Goal: Task Accomplishment & Management: Manage account settings

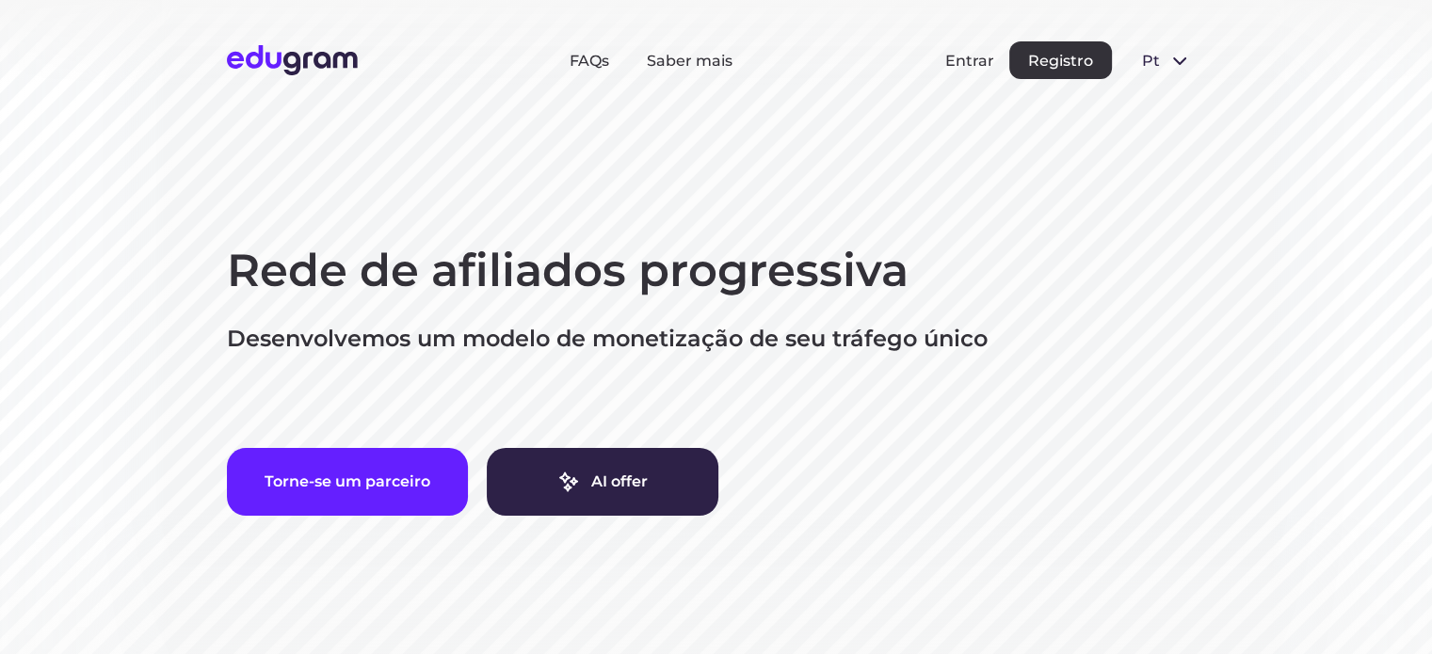
click at [969, 50] on div "Entrar Registro" at bounding box center [1028, 60] width 167 height 38
click at [962, 52] on button "Entrar" at bounding box center [969, 61] width 49 height 18
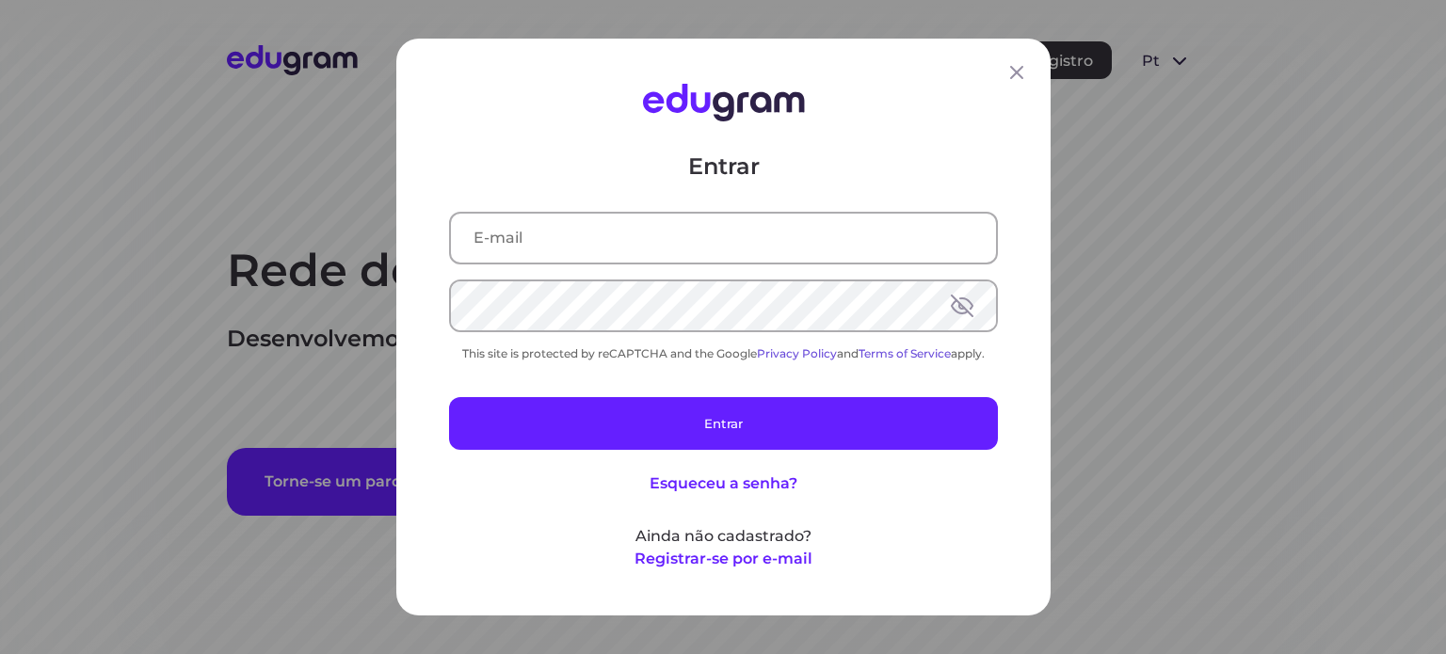
type input "andre.a.gazola@gmail.com"
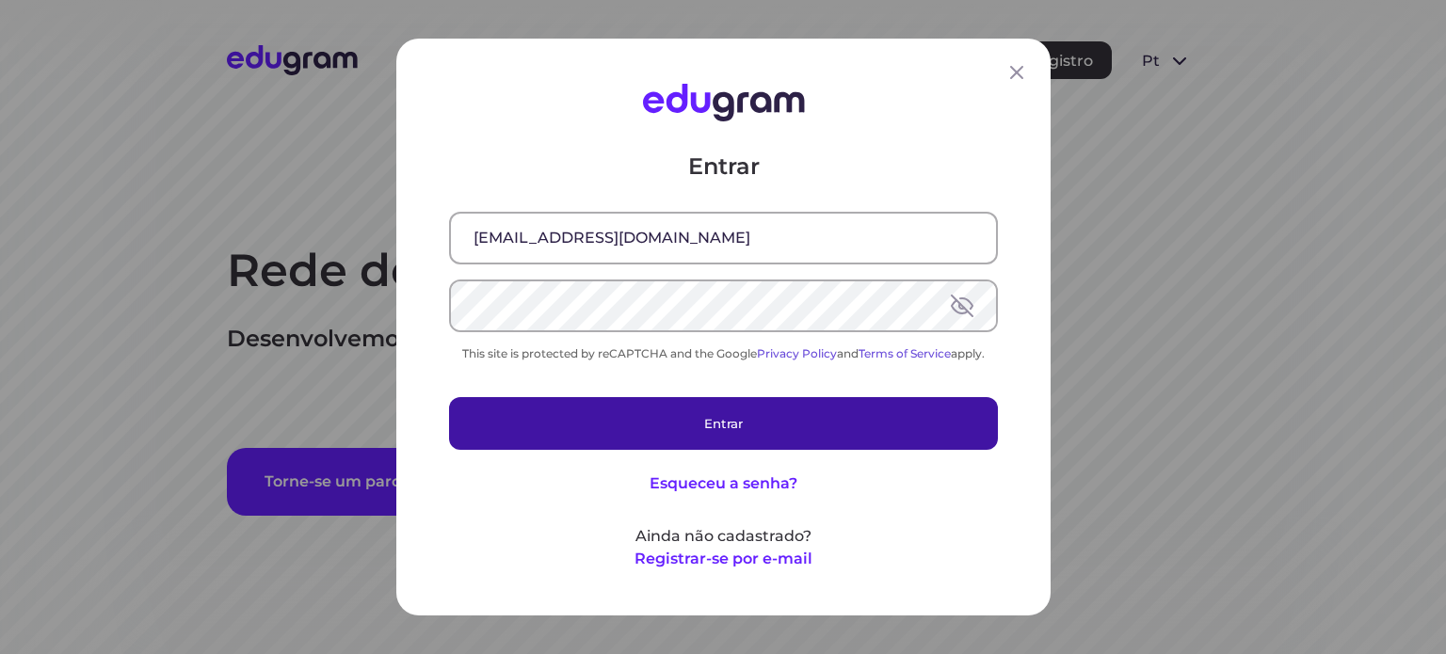
click at [666, 428] on button "Entrar" at bounding box center [723, 423] width 549 height 53
